Goal: Task Accomplishment & Management: Use online tool/utility

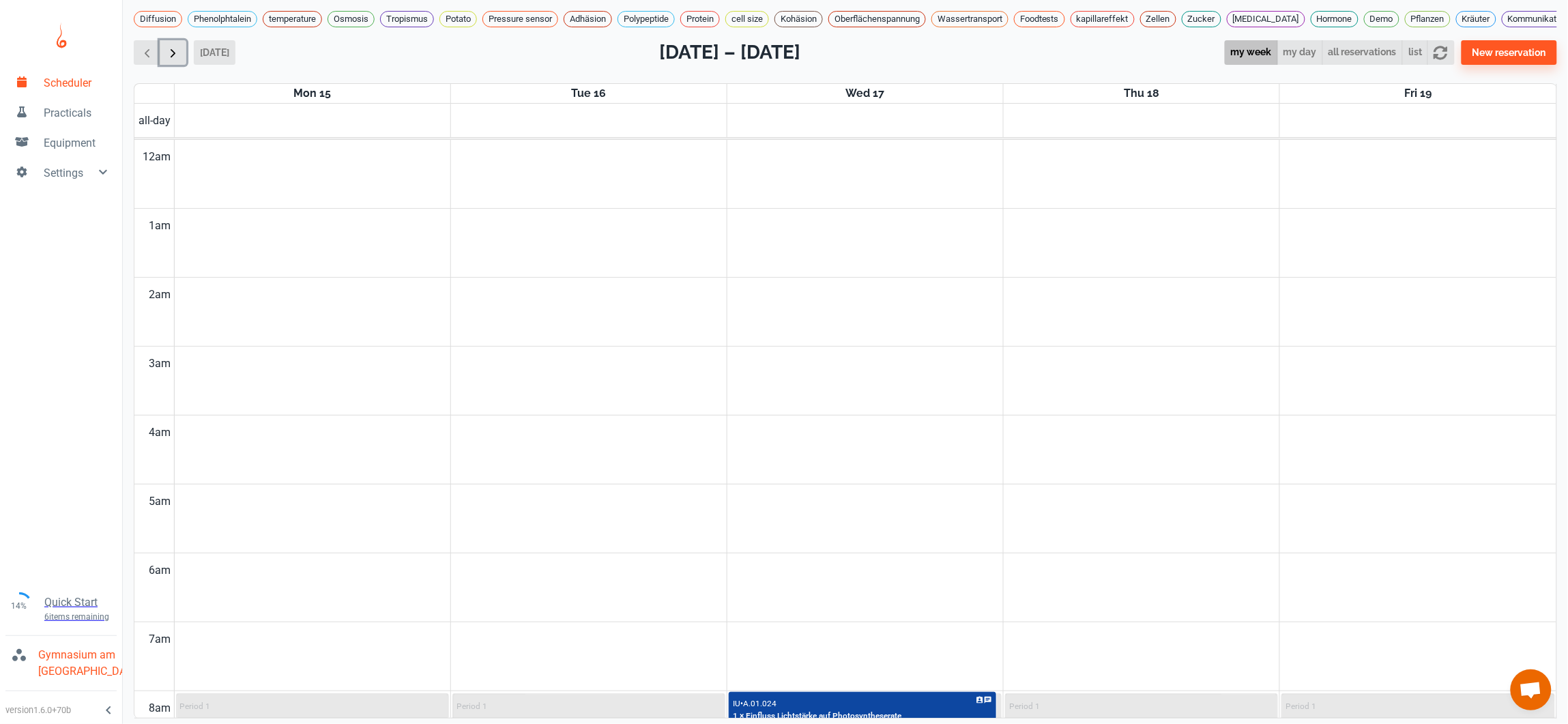
click at [167, 60] on span "button" at bounding box center [173, 53] width 14 height 14
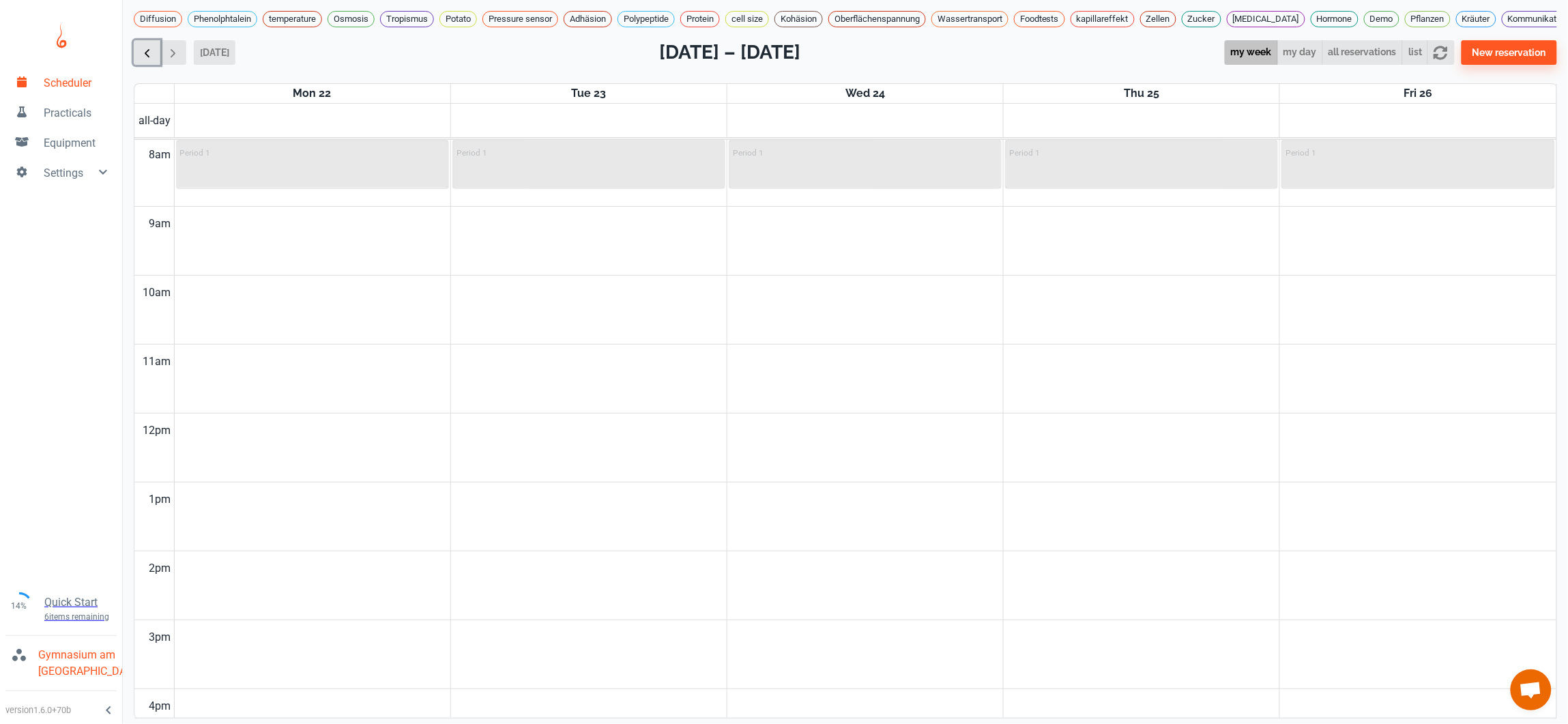
click at [150, 60] on span "button" at bounding box center [147, 53] width 14 height 14
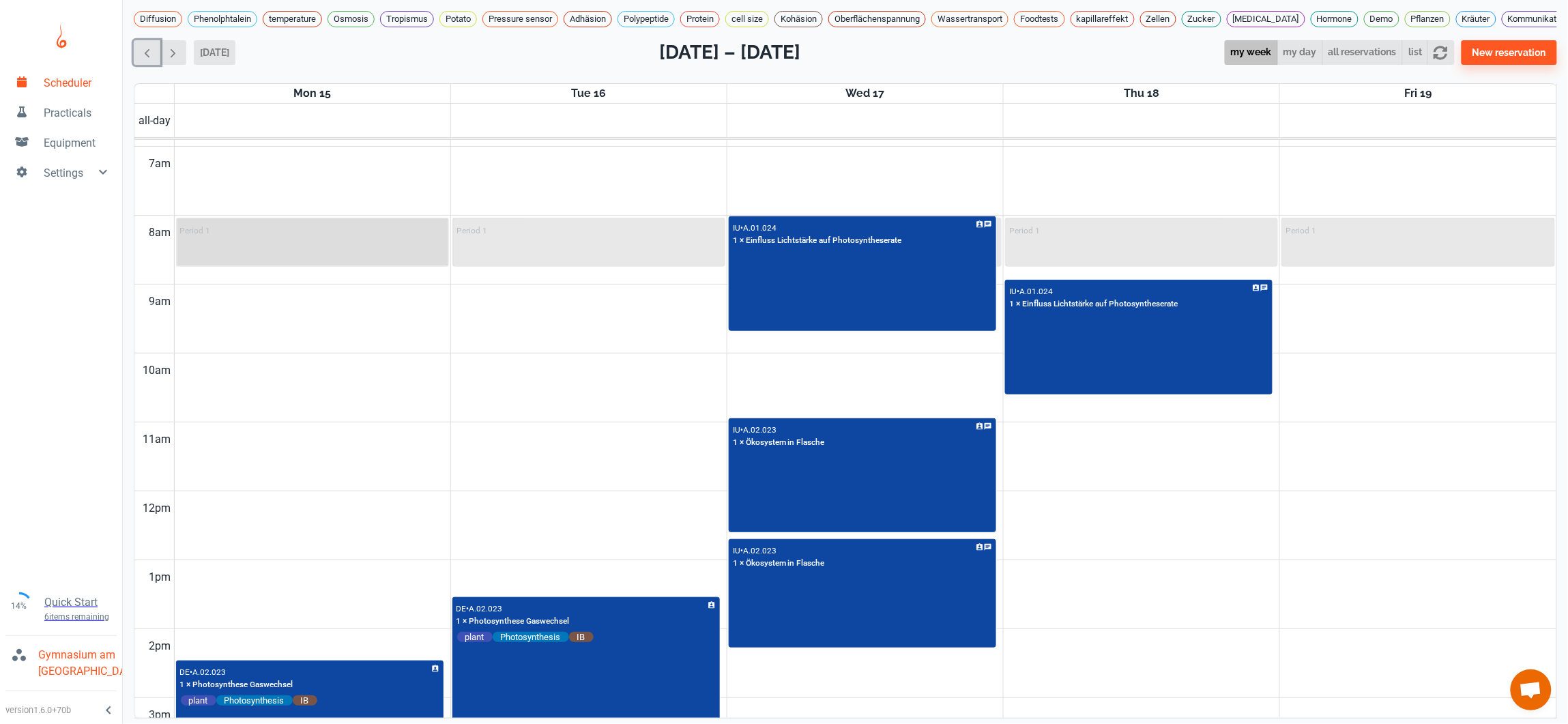
scroll to position [263, 0]
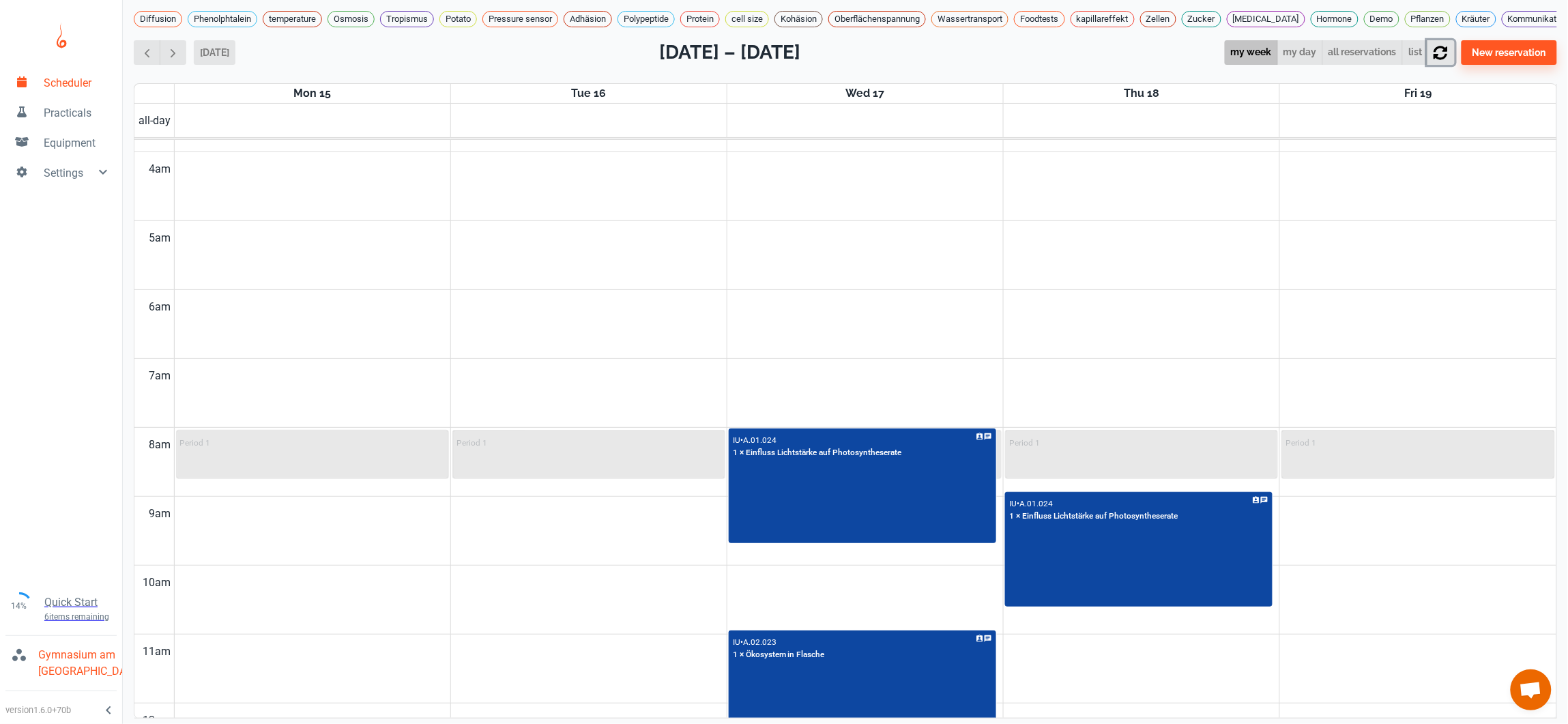
click at [1447, 60] on icon "button" at bounding box center [1440, 52] width 14 height 14
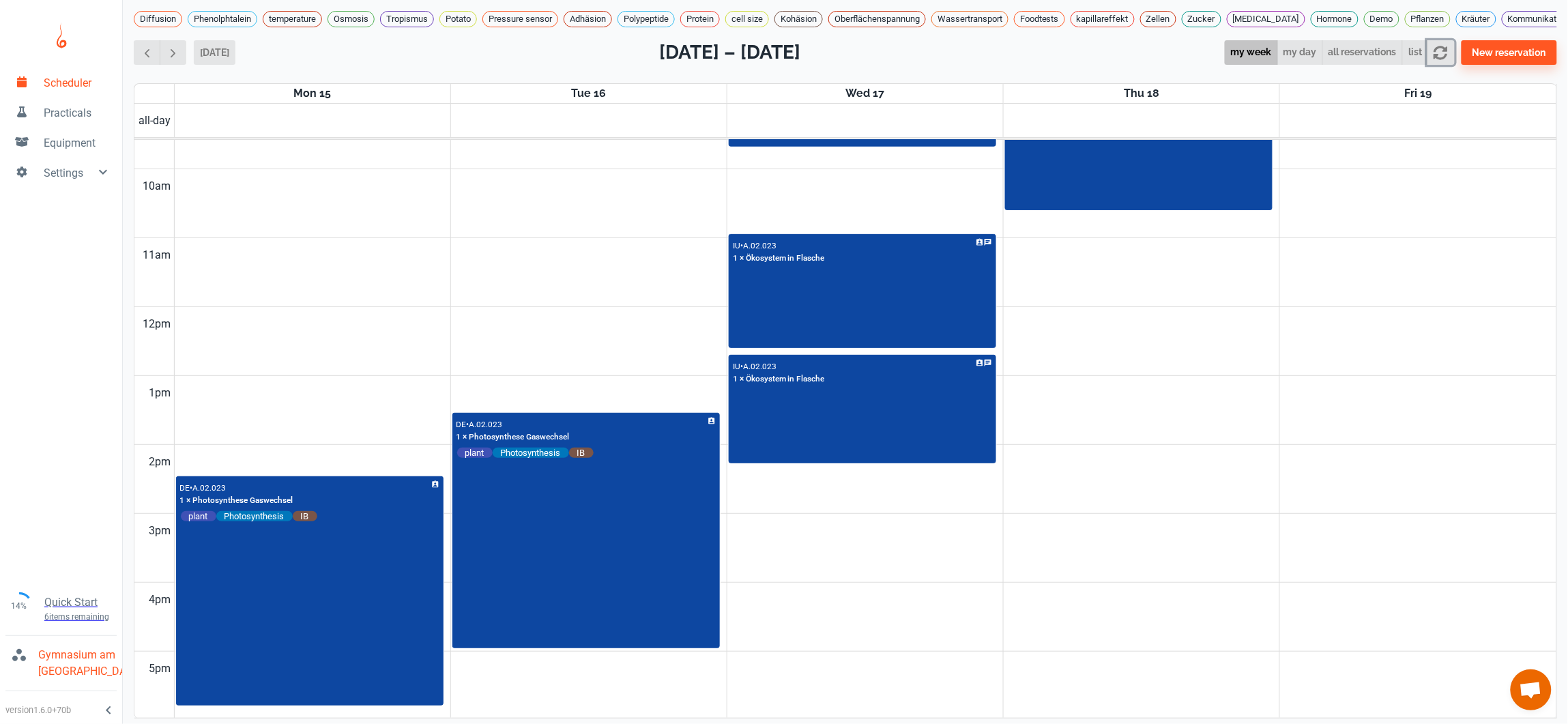
scroll to position [660, 0]
click at [146, 60] on span "button" at bounding box center [147, 53] width 14 height 14
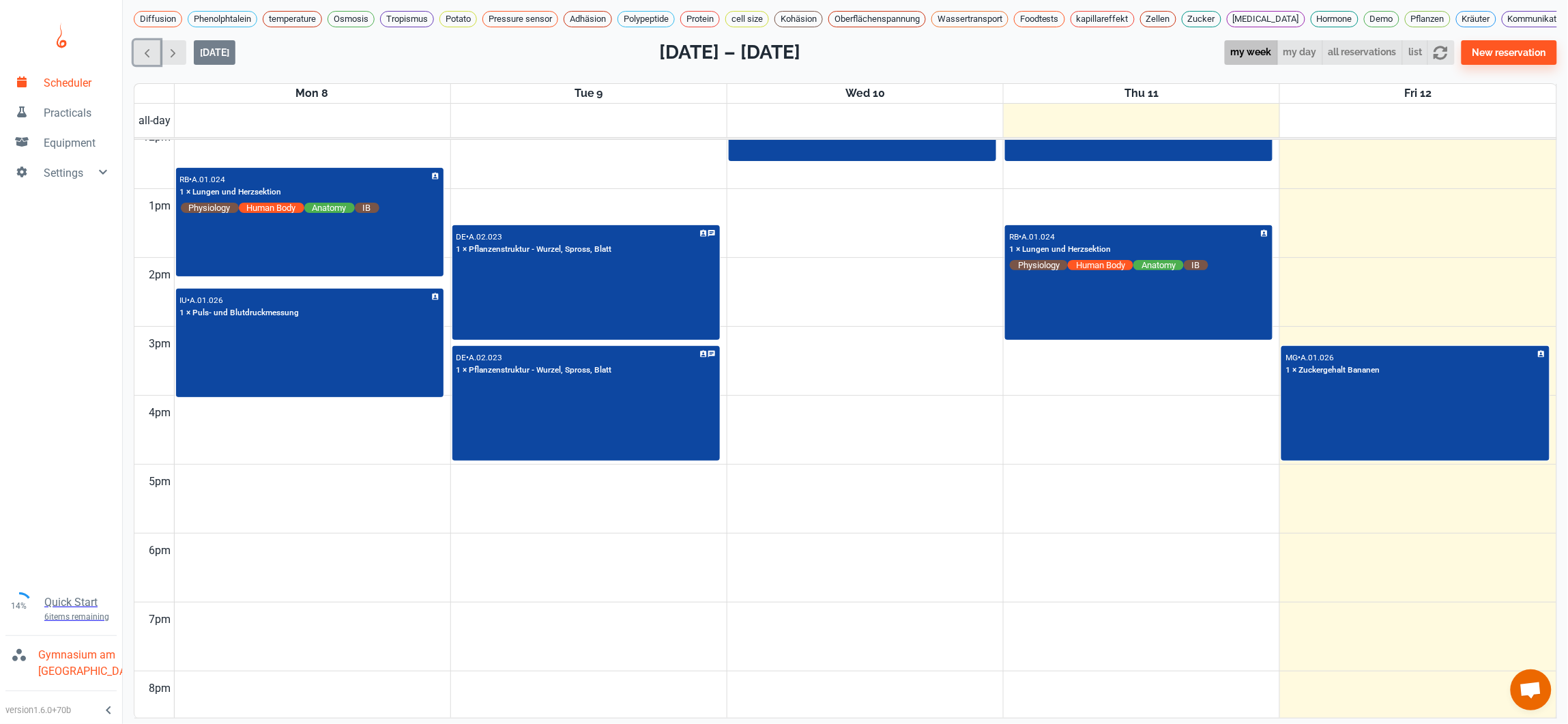
scroll to position [900, 0]
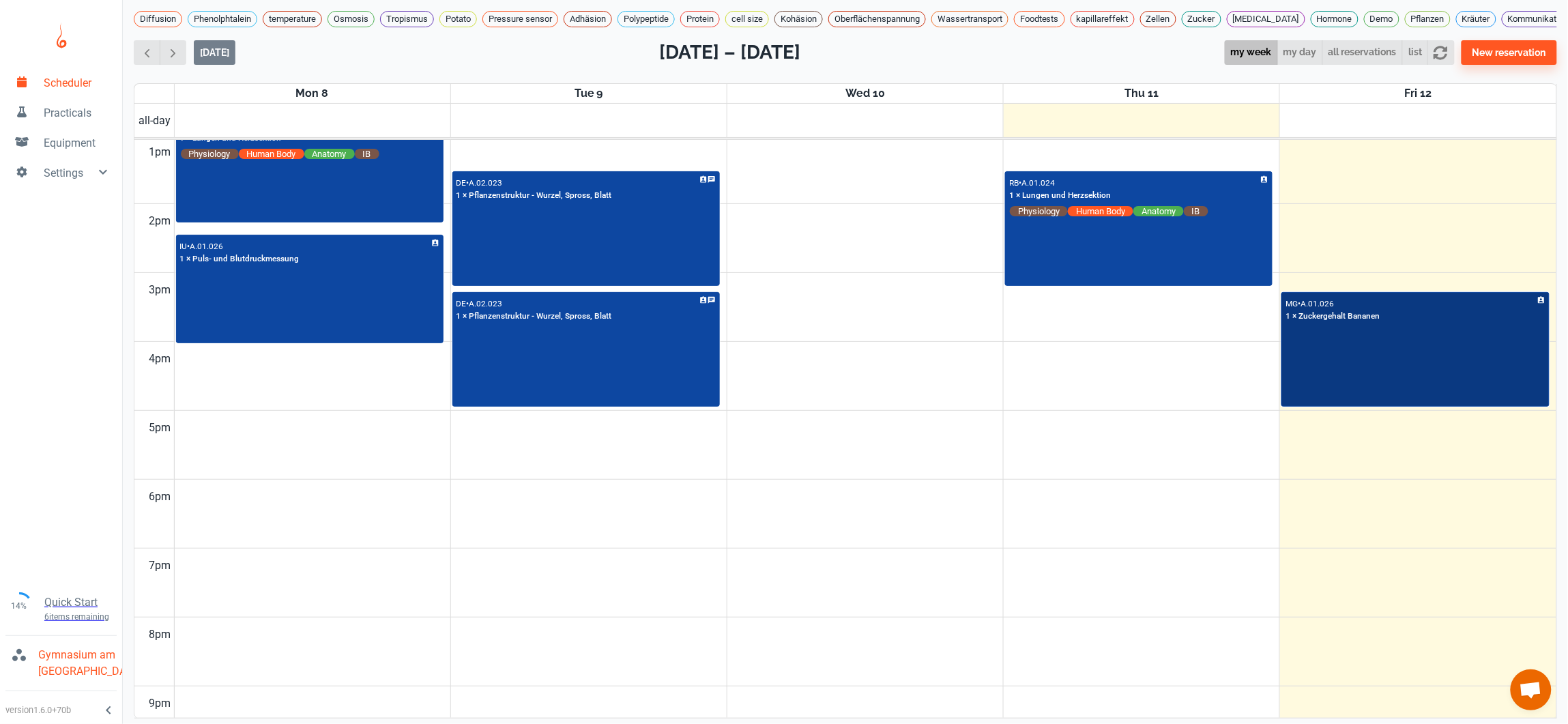
click at [1368, 374] on div "MG • A.01.026 1 × Zuckergehalt Bananen" at bounding box center [1415, 350] width 265 height 113
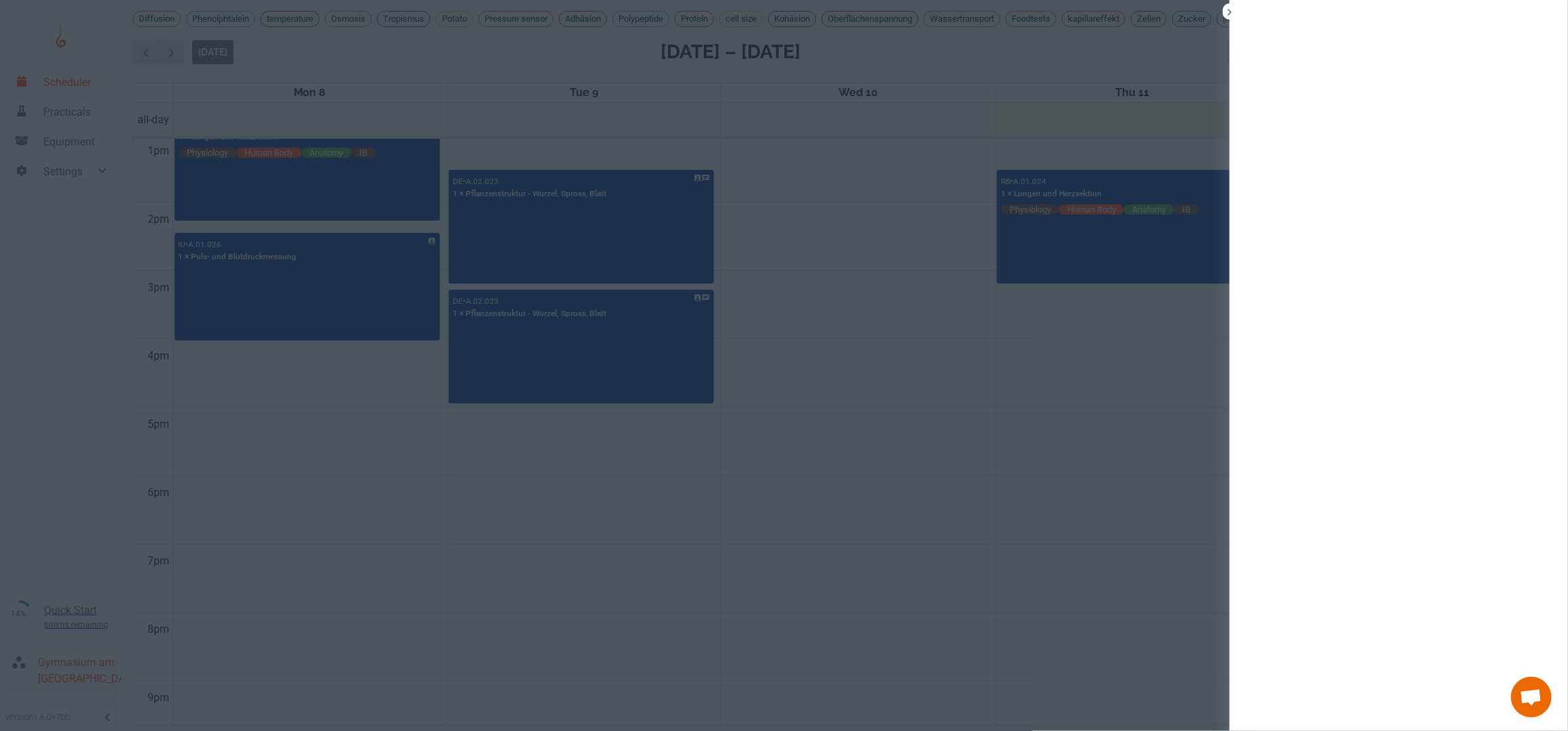
click at [1134, 437] on div at bounding box center [784, 366] width 1568 height 731
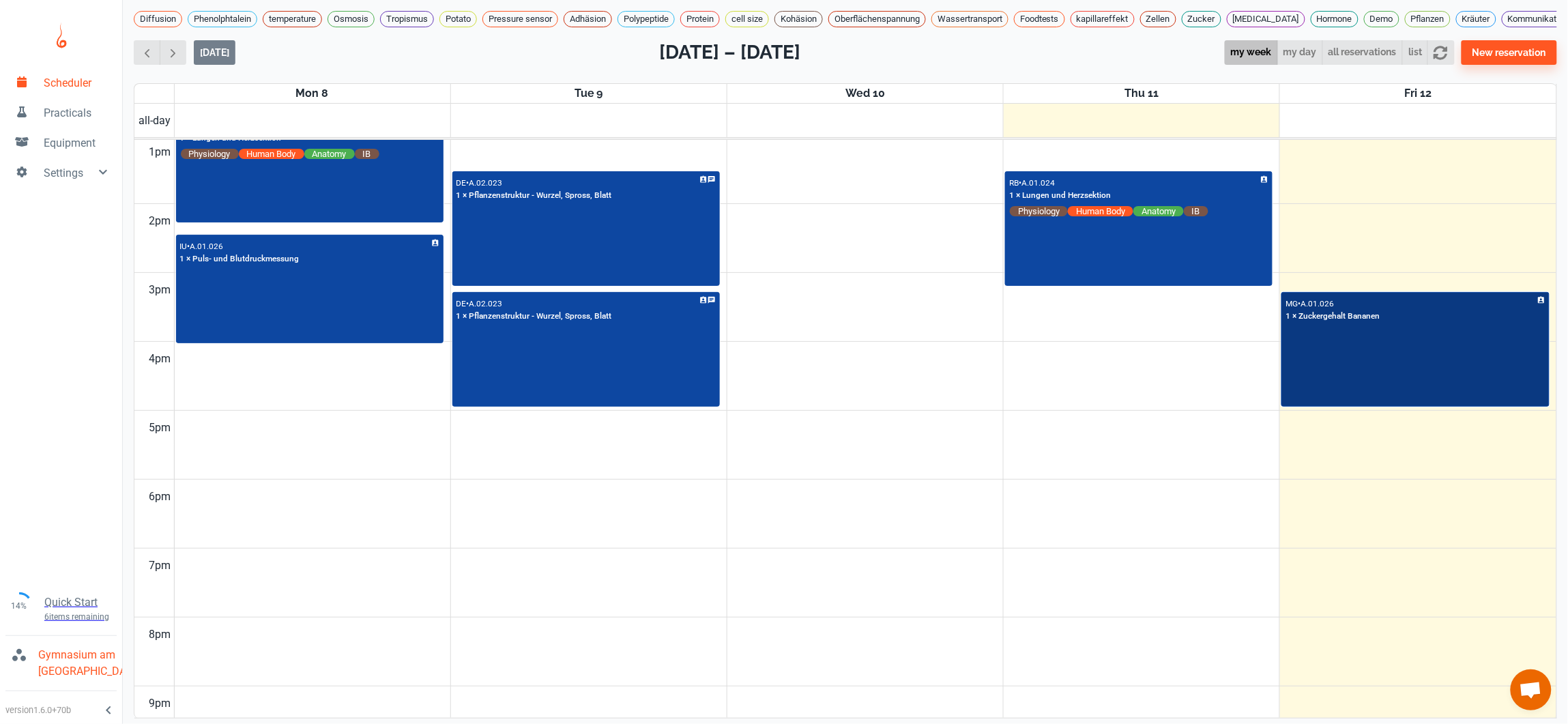
click at [1355, 406] on div "MG • A.01.026 1 × Zuckergehalt Bananen" at bounding box center [1415, 350] width 265 height 113
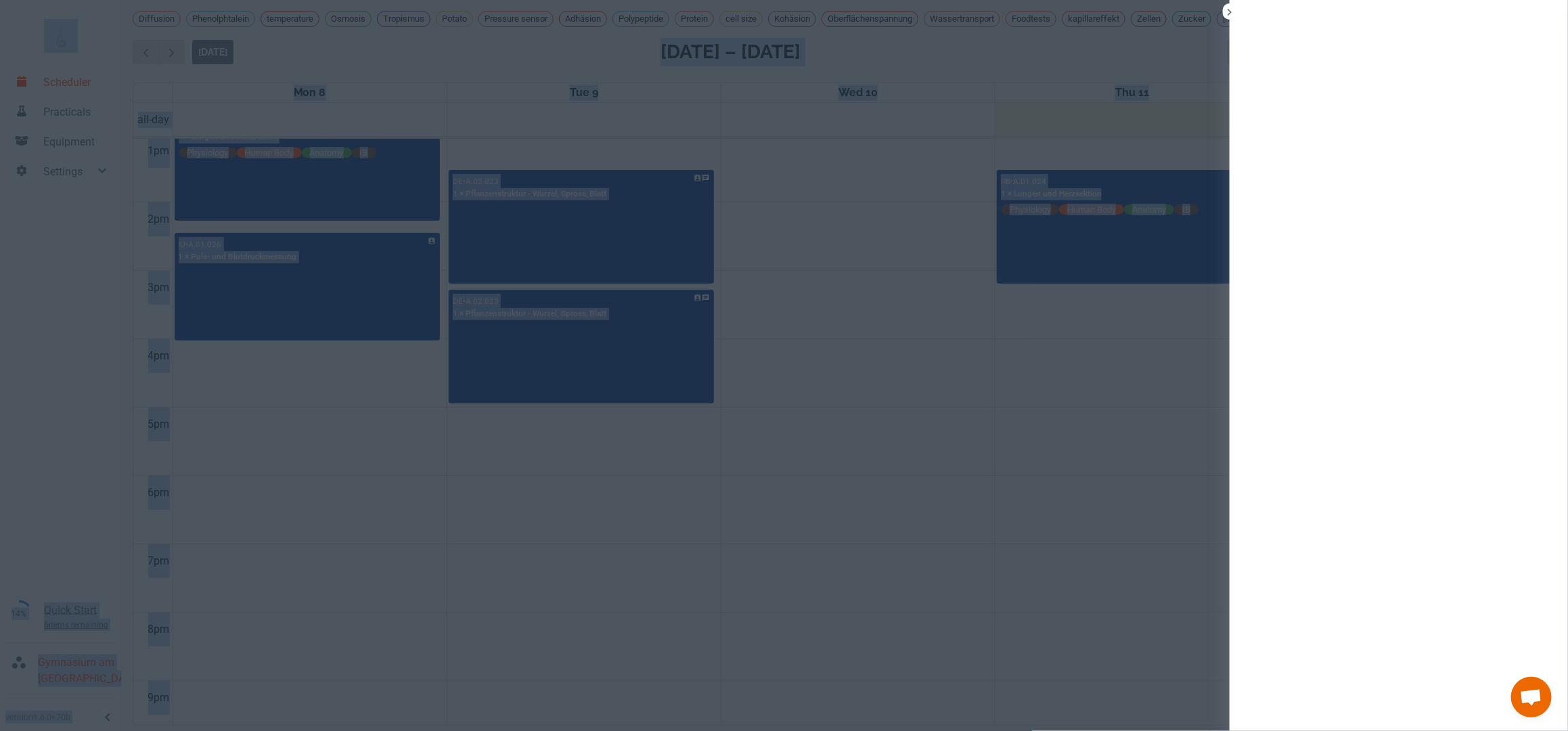
click at [1114, 408] on div at bounding box center [784, 366] width 1568 height 731
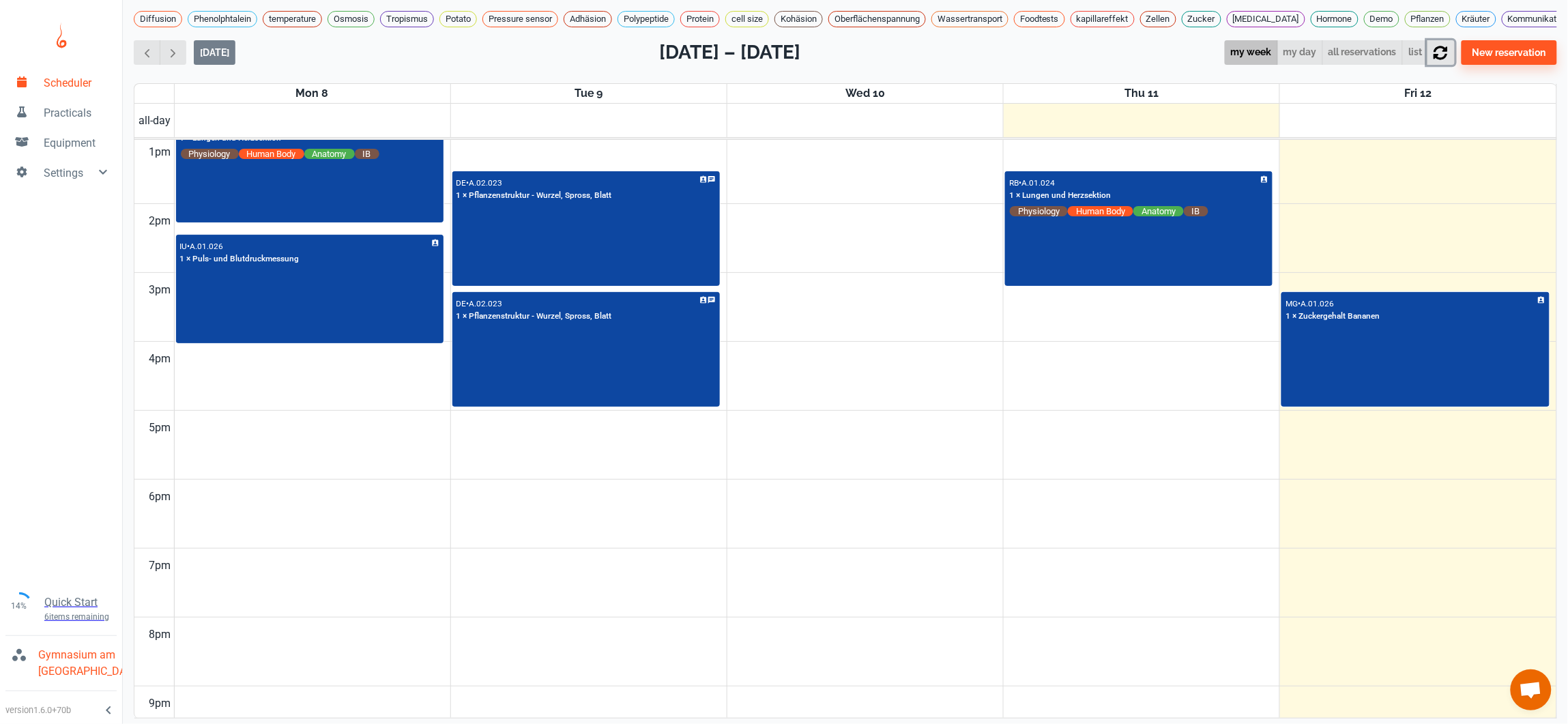
click at [1447, 60] on icon "button" at bounding box center [1441, 53] width 14 height 14
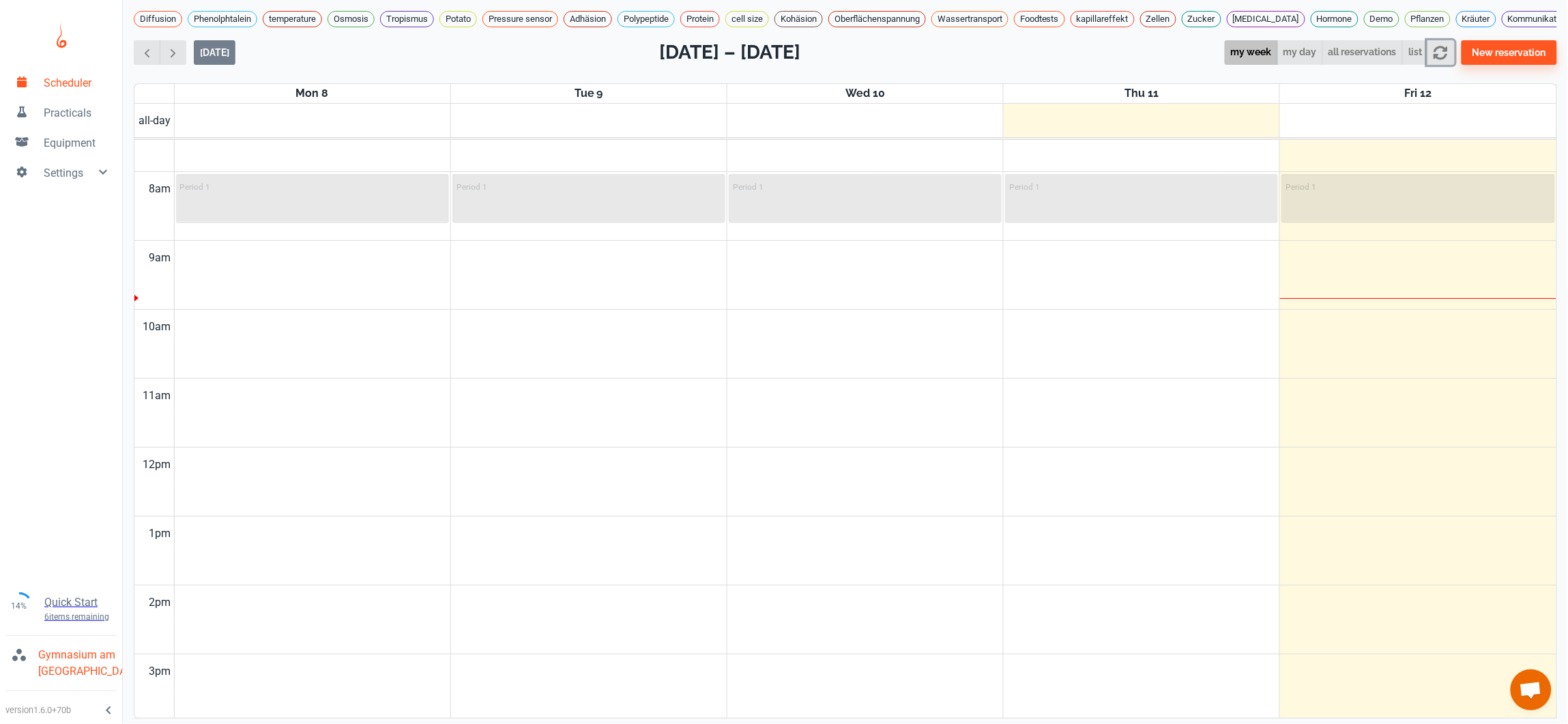
scroll to position [119, 0]
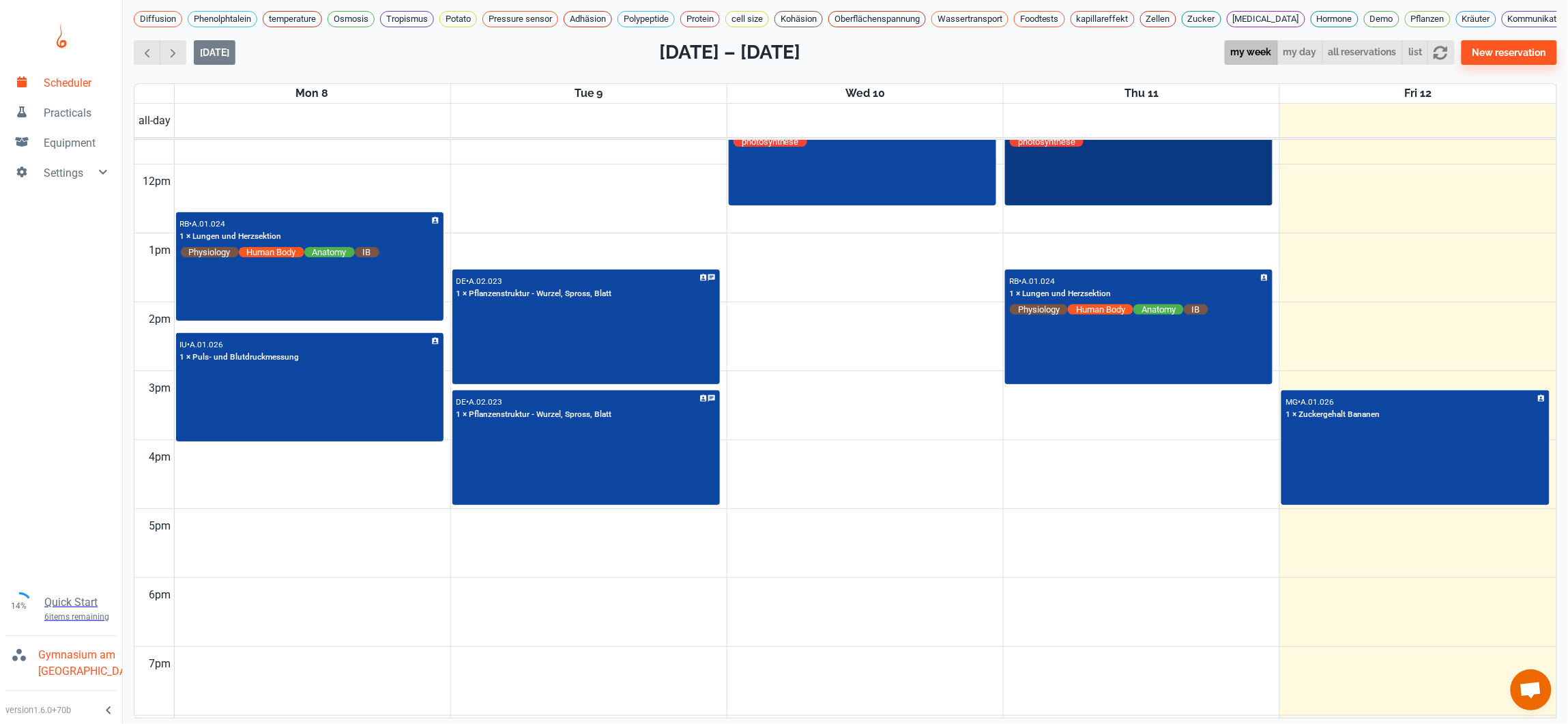
scroll to position [822, 0]
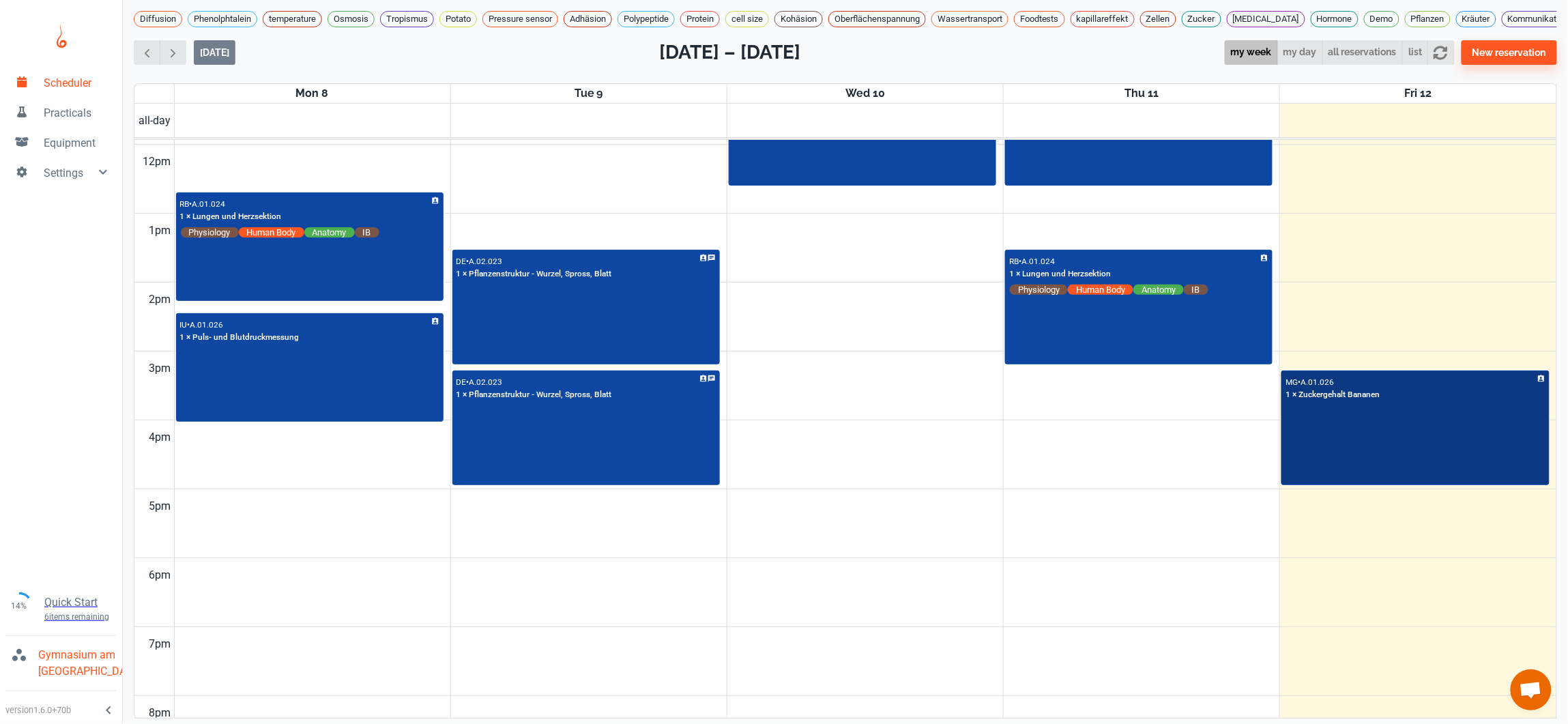
click at [1368, 430] on div "MG • A.01.026 1 × Zuckergehalt Bananen" at bounding box center [1415, 428] width 265 height 113
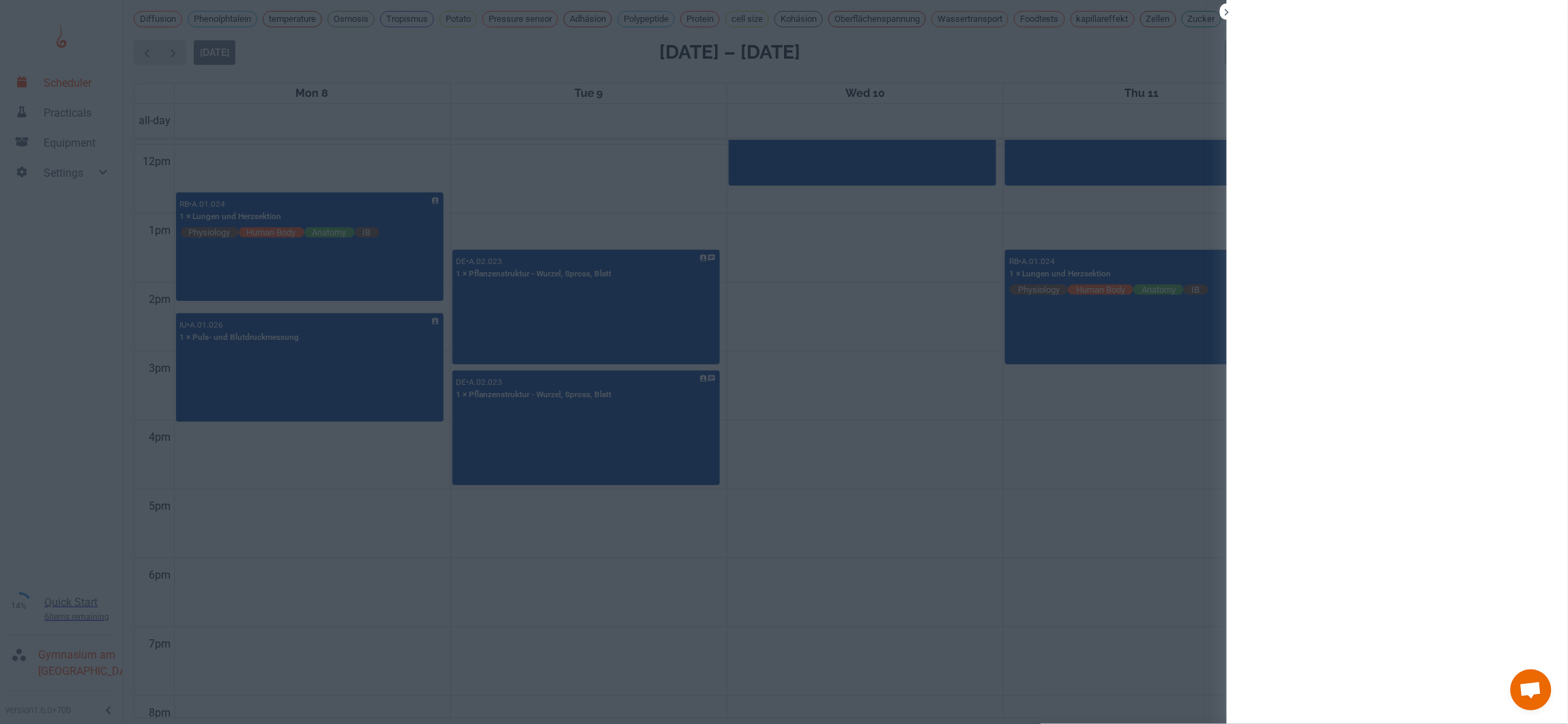
scroll to position [7, 0]
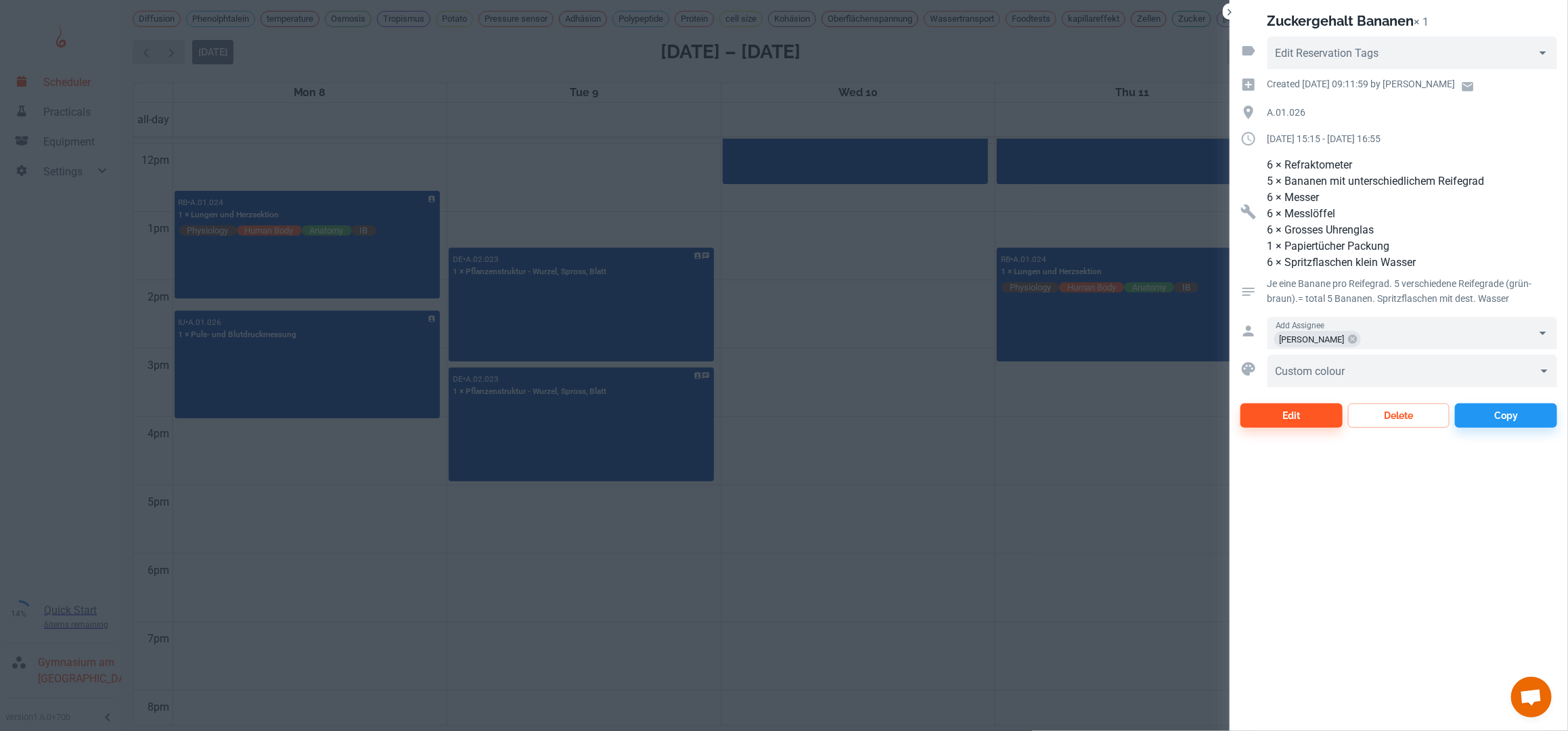
click at [796, 350] on div at bounding box center [784, 366] width 1568 height 731
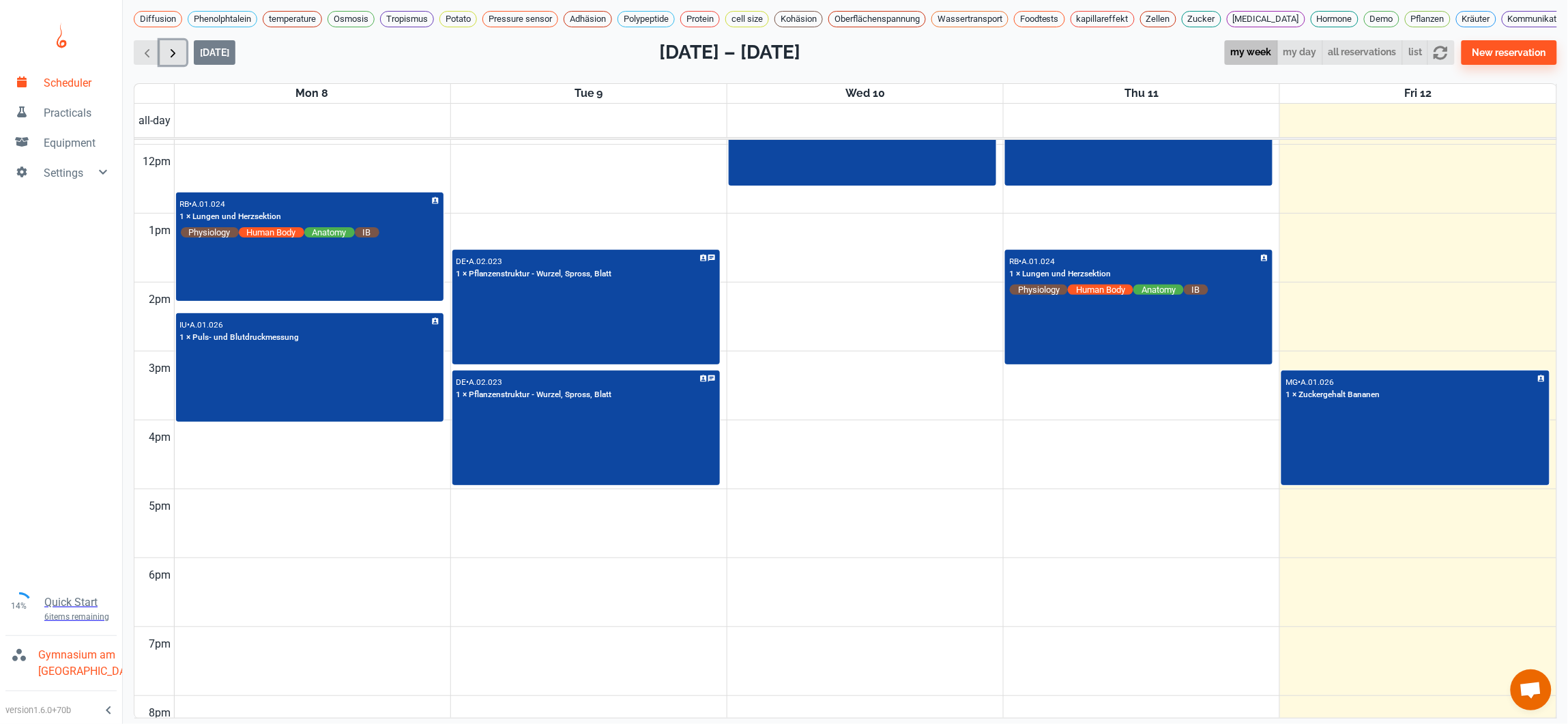
click at [169, 60] on span "button" at bounding box center [173, 53] width 14 height 14
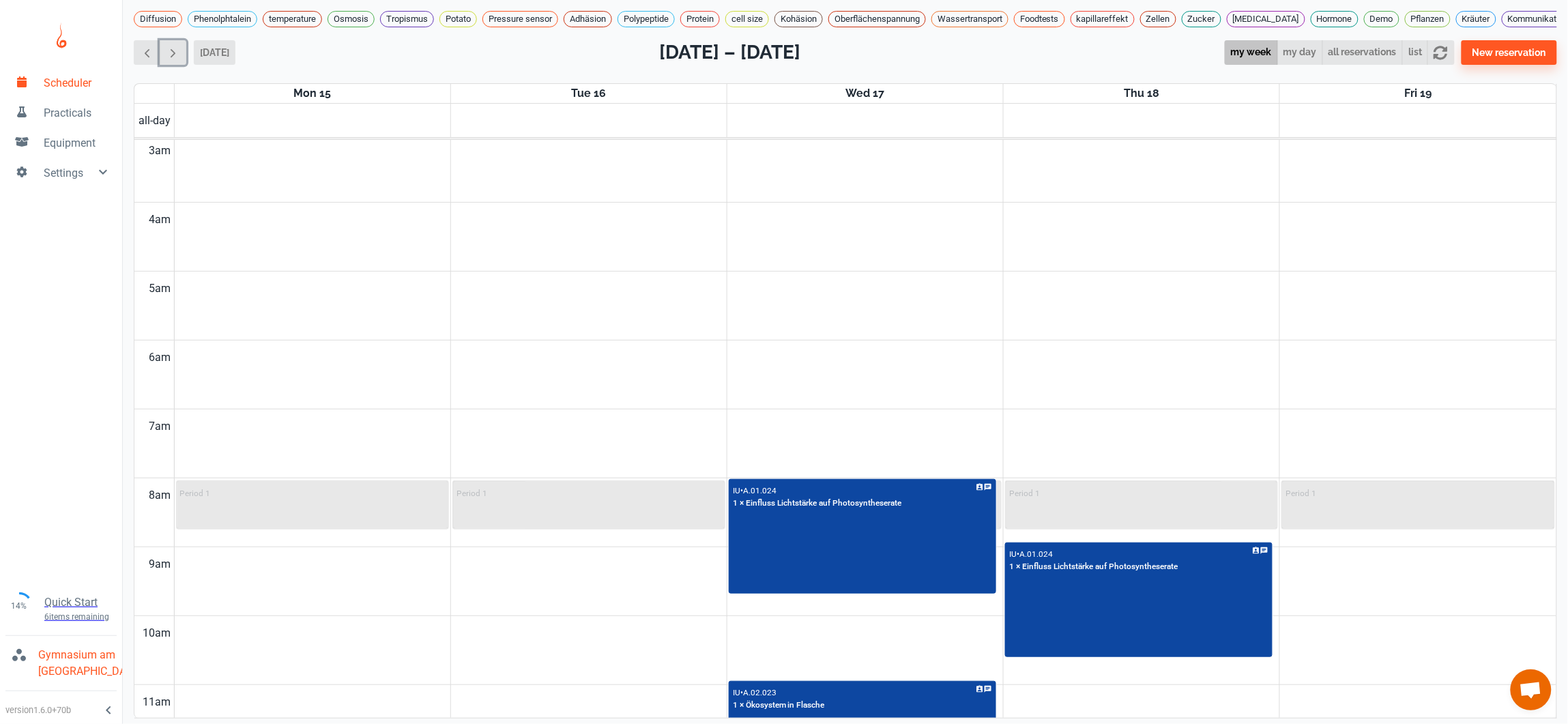
scroll to position [742, 0]
